Goal: Task Accomplishment & Management: Manage account settings

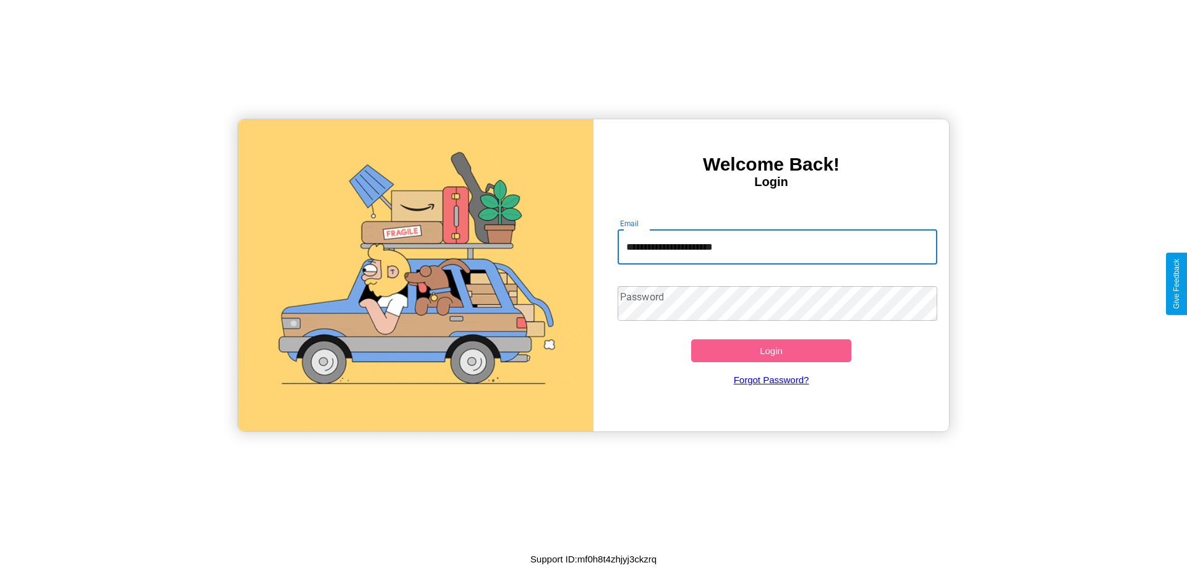
type input "**********"
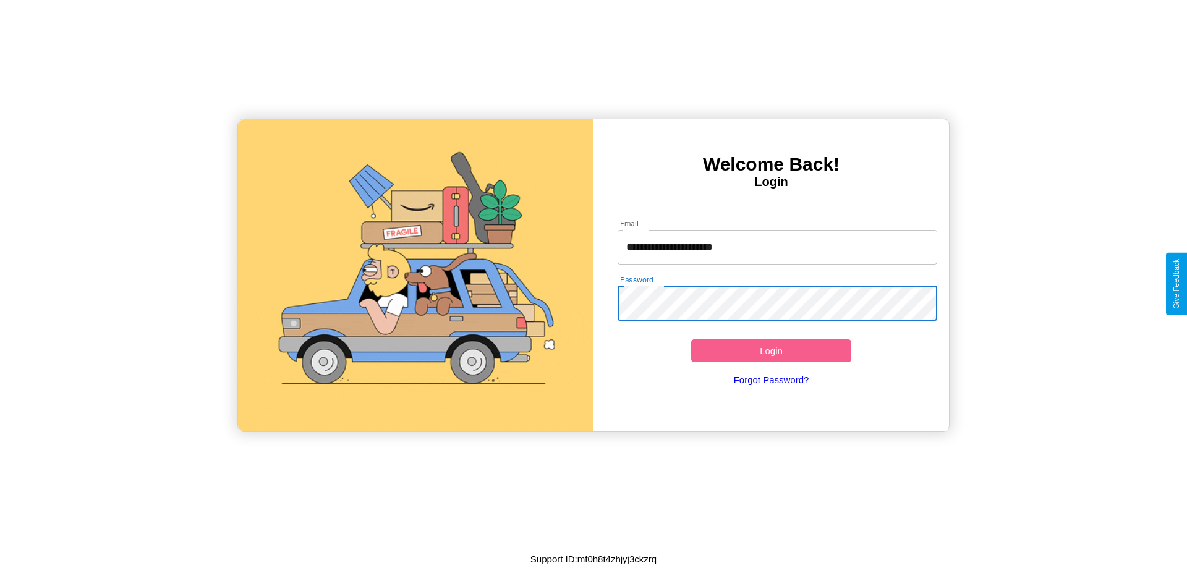
click at [771, 351] on button "Login" at bounding box center [771, 351] width 160 height 23
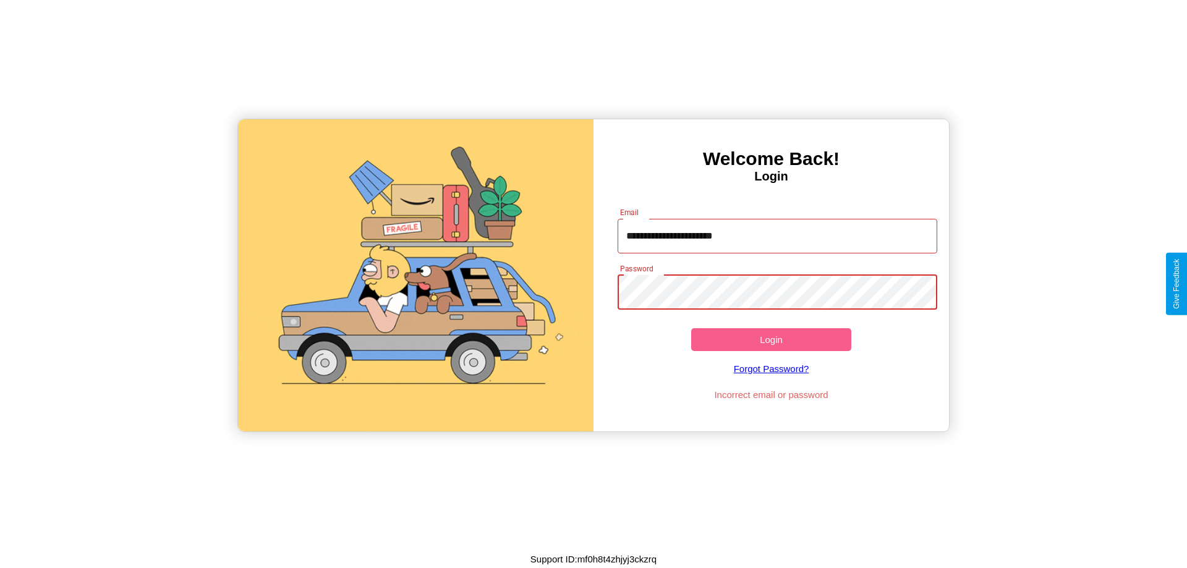
click at [771, 340] on button "Login" at bounding box center [771, 339] width 160 height 23
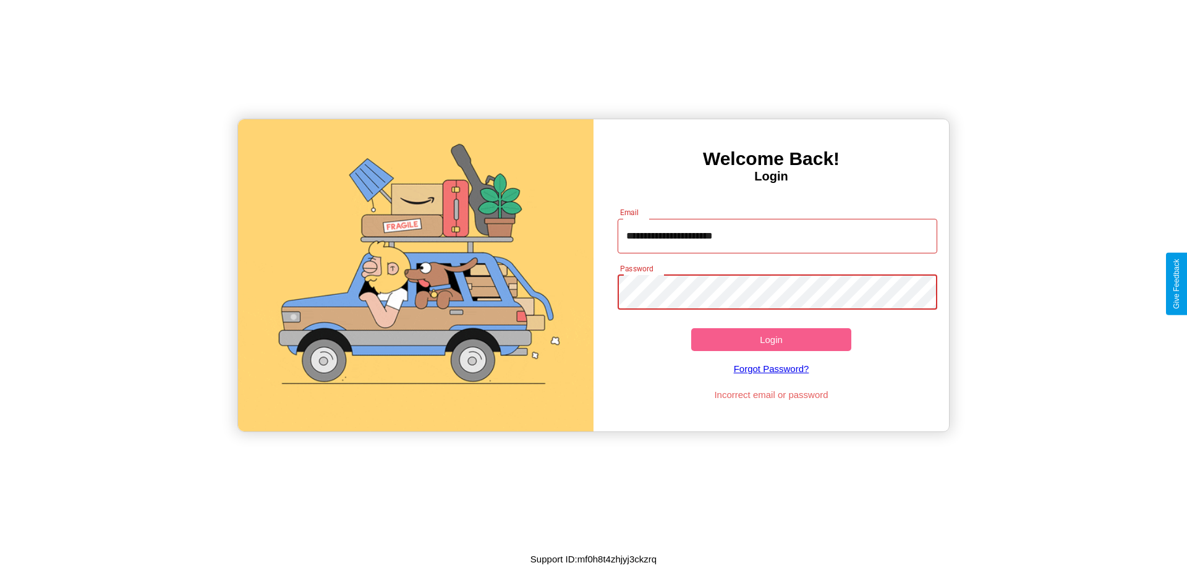
click at [771, 340] on button "Login" at bounding box center [771, 339] width 160 height 23
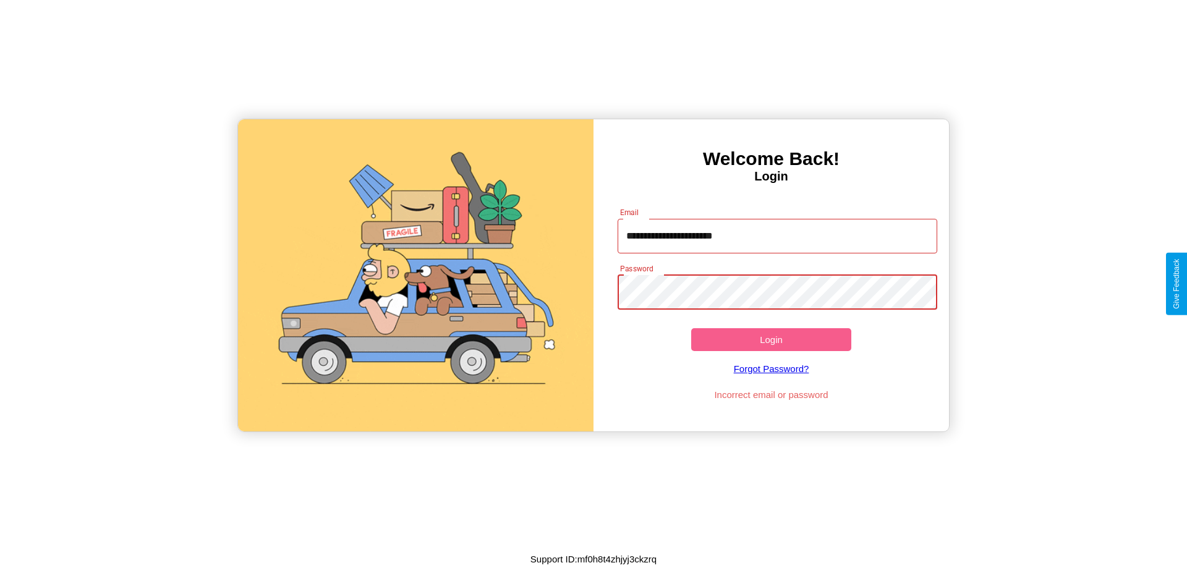
click at [771, 340] on button "Login" at bounding box center [771, 339] width 160 height 23
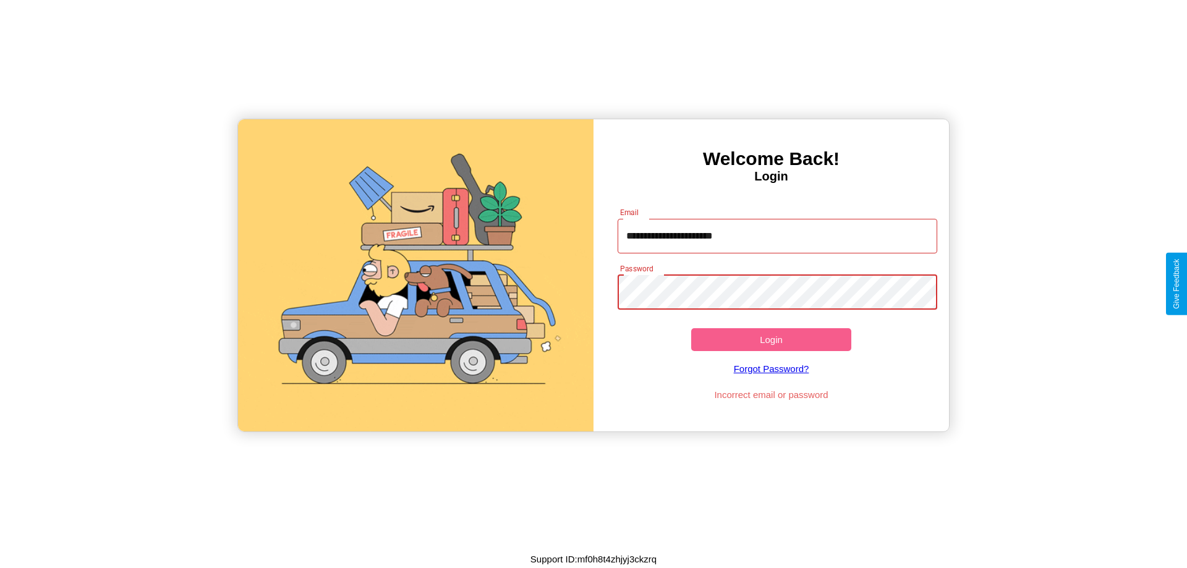
click at [771, 340] on button "Login" at bounding box center [771, 339] width 160 height 23
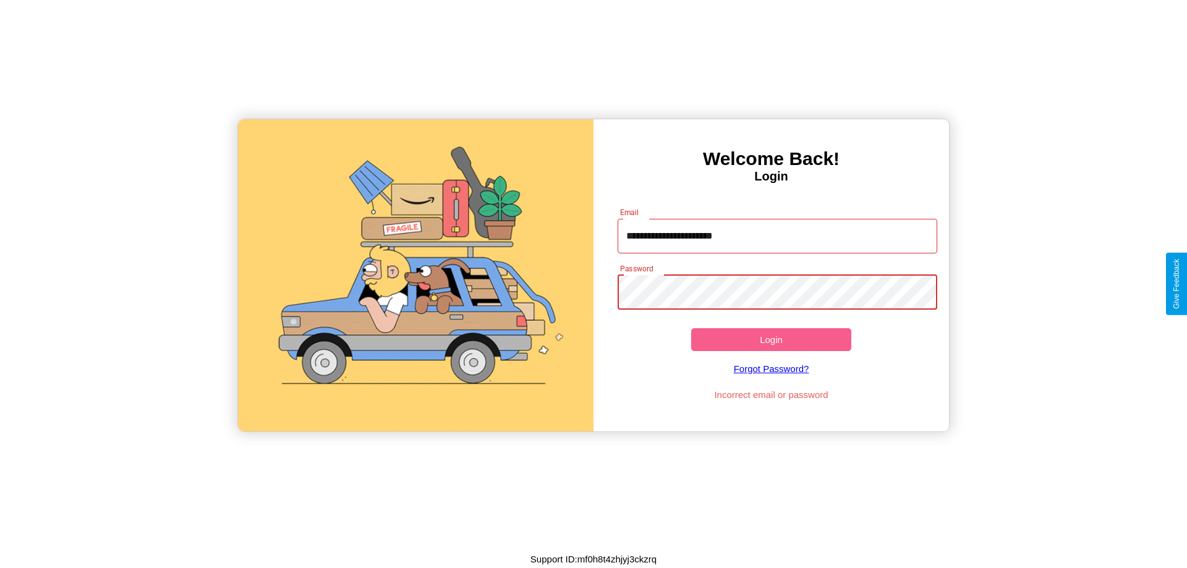
click at [771, 340] on button "Login" at bounding box center [771, 339] width 160 height 23
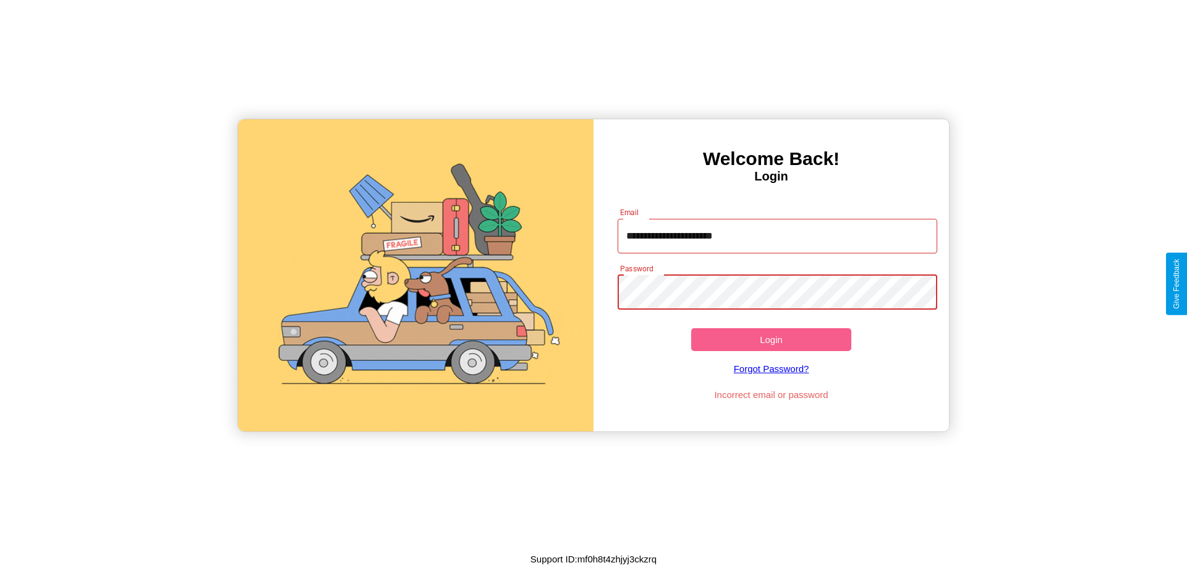
click at [771, 340] on button "Login" at bounding box center [771, 339] width 160 height 23
